Goal: Task Accomplishment & Management: Use online tool/utility

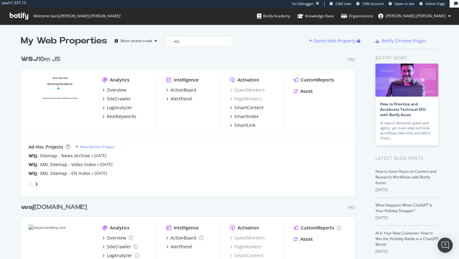
scroll to position [254, 450]
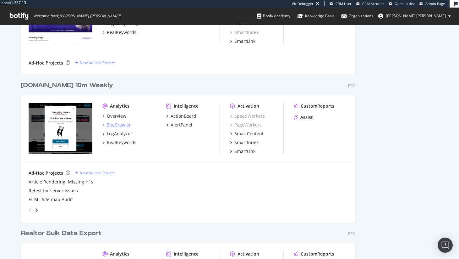
click at [115, 124] on div "SiteCrawler" at bounding box center [119, 125] width 24 height 6
